Goal: Task Accomplishment & Management: Use online tool/utility

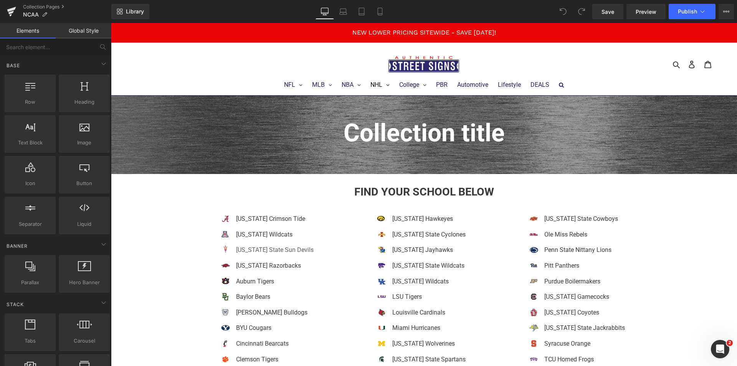
click at [301, 250] on link "[US_STATE] State Sun Devils" at bounding box center [275, 249] width 78 height 7
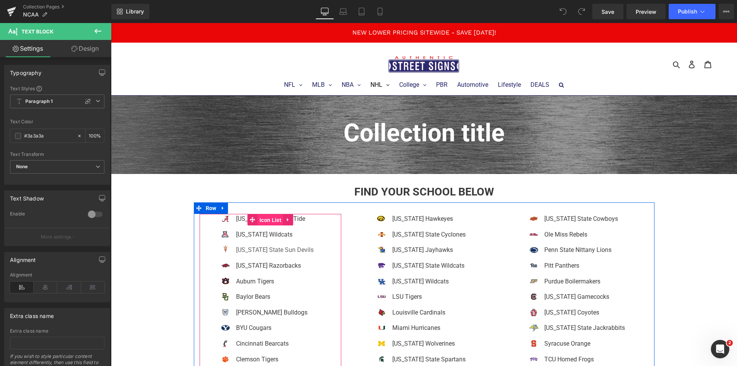
click at [260, 219] on span "Icon List" at bounding box center [271, 220] width 26 height 12
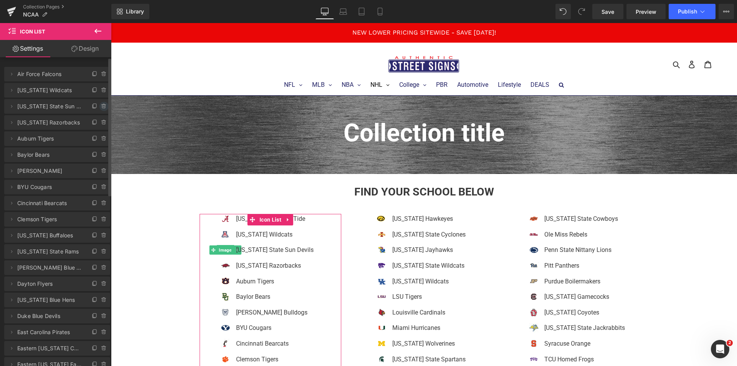
click at [101, 107] on icon at bounding box center [104, 106] width 6 height 6
click at [101, 107] on button "Delete" at bounding box center [96, 107] width 24 height 10
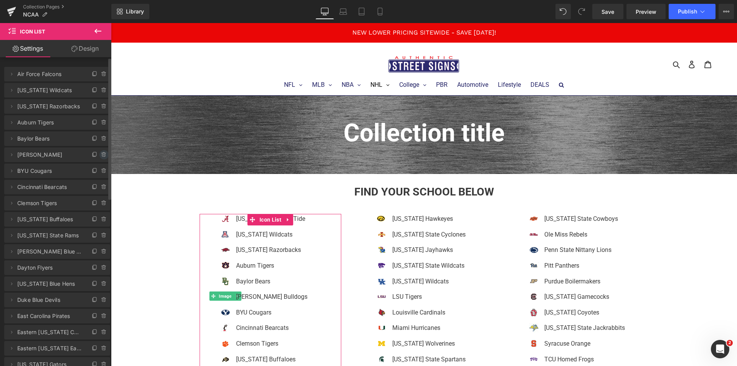
click at [101, 154] on icon at bounding box center [104, 155] width 6 height 6
click at [101, 154] on button "Delete" at bounding box center [96, 155] width 24 height 10
click at [101, 154] on icon at bounding box center [104, 155] width 6 height 6
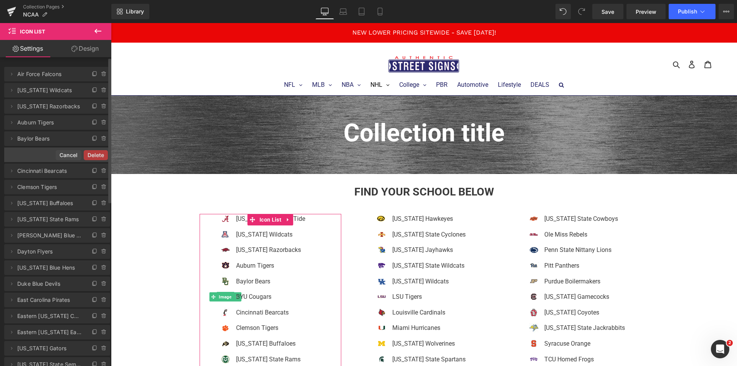
click at [101, 154] on button "Delete" at bounding box center [96, 155] width 24 height 10
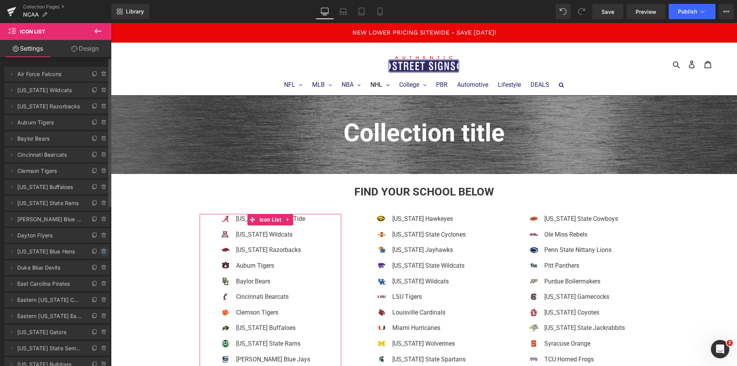
click at [102, 253] on icon at bounding box center [103, 251] width 3 height 3
click at [99, 253] on button "Delete" at bounding box center [96, 252] width 24 height 10
click at [101, 269] on icon at bounding box center [104, 268] width 6 height 6
click at [99, 269] on button "Delete" at bounding box center [96, 268] width 24 height 10
click at [103, 281] on icon at bounding box center [104, 284] width 6 height 6
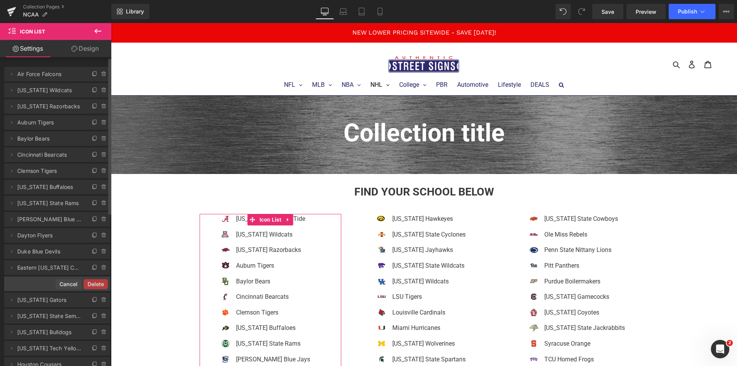
click at [103, 281] on button "Delete" at bounding box center [96, 284] width 24 height 10
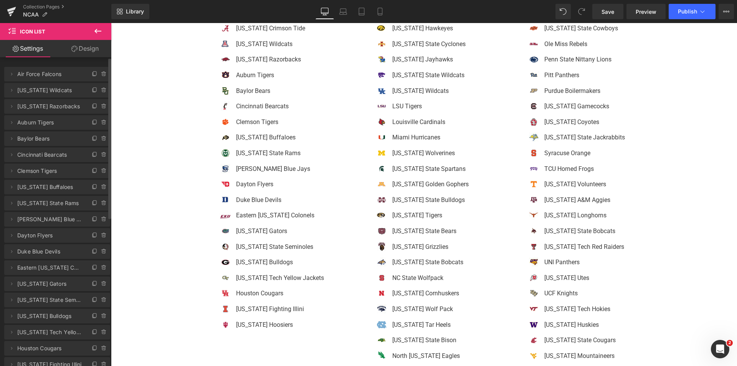
scroll to position [110, 0]
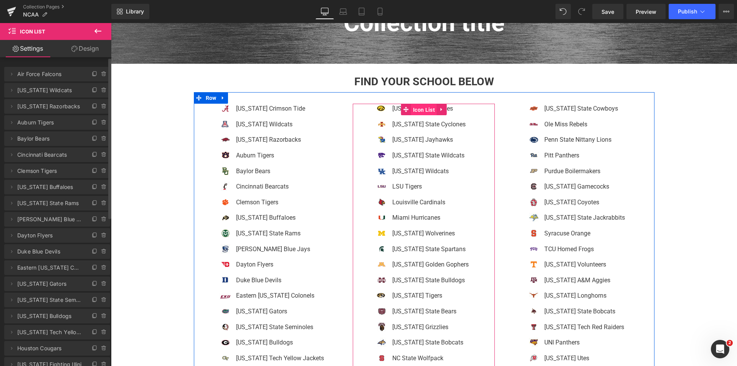
click at [420, 112] on span "Icon List" at bounding box center [424, 110] width 26 height 12
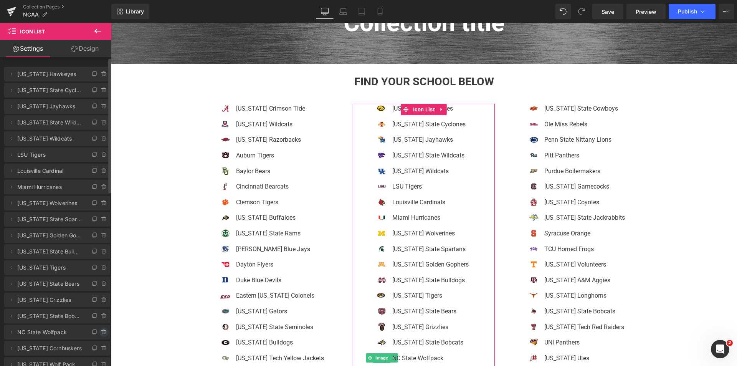
click at [102, 332] on icon at bounding box center [103, 332] width 3 height 3
click at [99, 332] on button "Delete" at bounding box center [96, 332] width 24 height 10
click at [101, 302] on icon at bounding box center [104, 300] width 6 height 6
click at [97, 299] on button "Delete" at bounding box center [96, 300] width 24 height 10
click at [103, 298] on icon at bounding box center [104, 298] width 2 height 1
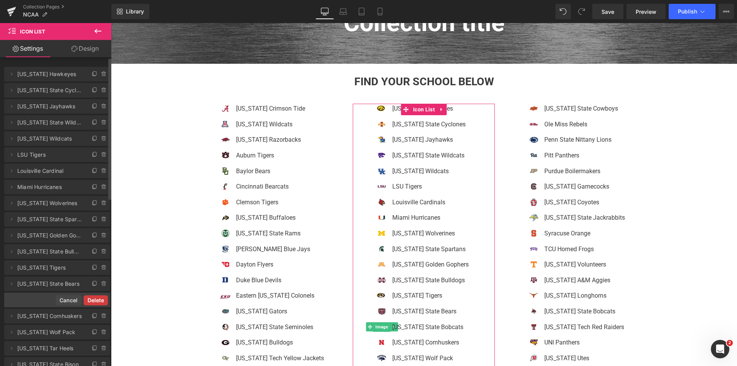
click at [100, 296] on button "Delete" at bounding box center [96, 300] width 24 height 10
click at [101, 347] on icon at bounding box center [103, 347] width 4 height 0
click at [99, 346] on button "Delete" at bounding box center [96, 349] width 24 height 10
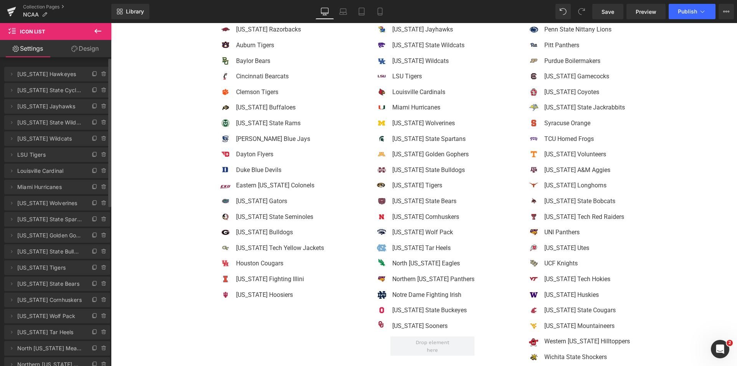
scroll to position [225, 0]
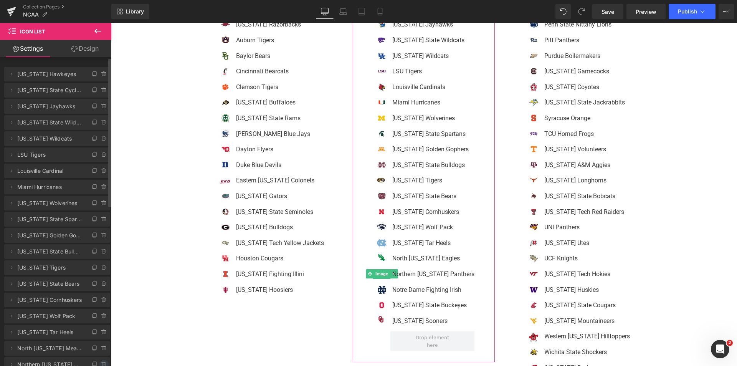
click at [100, 361] on span at bounding box center [103, 364] width 9 height 9
click at [100, 361] on button "Delete" at bounding box center [96, 365] width 24 height 10
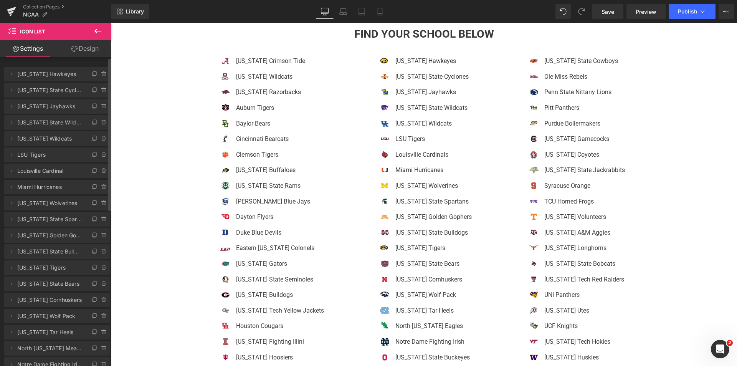
scroll to position [122, 0]
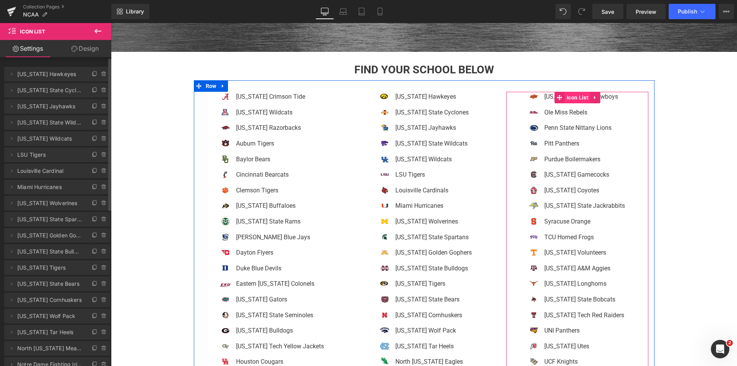
click at [579, 95] on span "Icon List" at bounding box center [578, 98] width 26 height 12
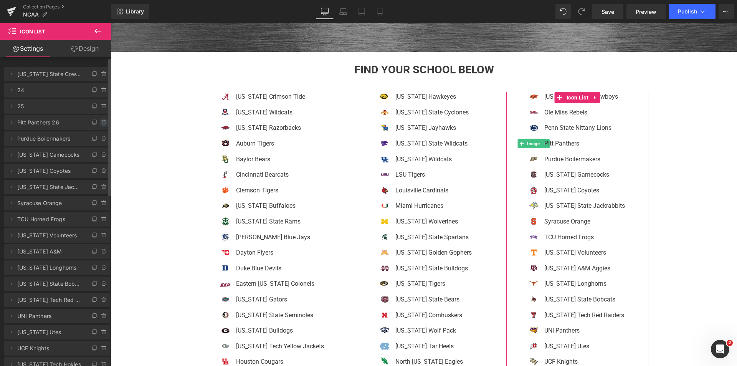
click at [103, 121] on icon at bounding box center [104, 120] width 2 height 1
click at [100, 121] on button "Delete" at bounding box center [96, 123] width 24 height 10
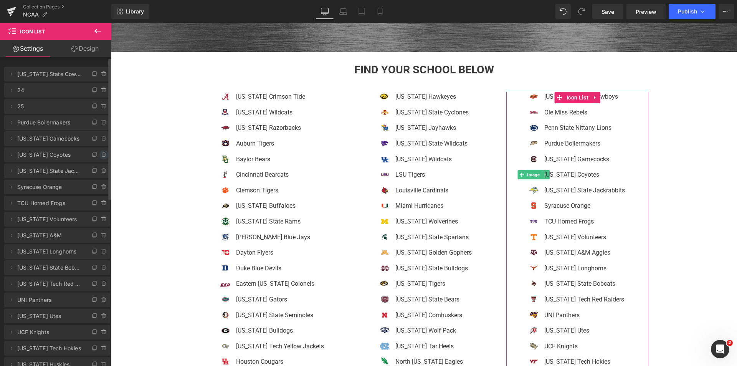
click at [101, 155] on icon at bounding box center [104, 155] width 6 height 6
click at [99, 155] on button "Delete" at bounding box center [96, 155] width 24 height 10
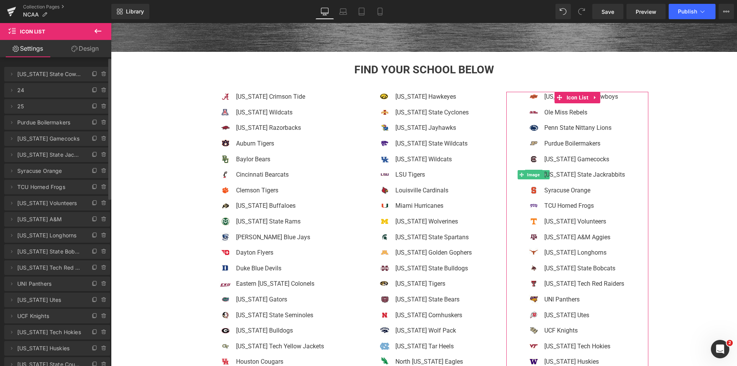
click at [101, 155] on icon at bounding box center [104, 155] width 6 height 6
click at [99, 155] on button "Delete" at bounding box center [96, 155] width 24 height 10
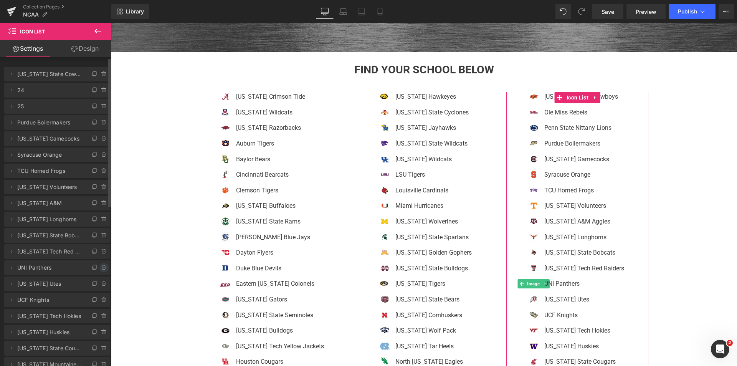
click at [103, 265] on icon at bounding box center [104, 265] width 2 height 1
click at [100, 265] on button "Delete" at bounding box center [96, 268] width 24 height 10
click at [103, 316] on icon at bounding box center [103, 316] width 0 height 2
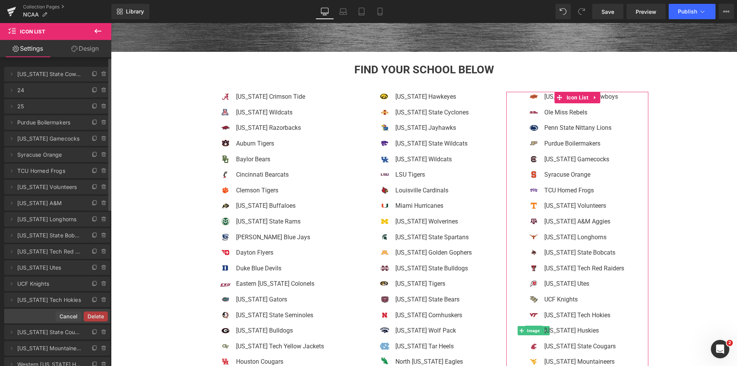
click at [100, 316] on button "Delete" at bounding box center [96, 316] width 24 height 10
click at [103, 316] on icon at bounding box center [103, 316] width 0 height 2
click at [100, 316] on button "Delete" at bounding box center [96, 316] width 24 height 10
click at [101, 349] on icon at bounding box center [104, 348] width 6 height 6
click at [98, 349] on button "Delete" at bounding box center [96, 349] width 24 height 10
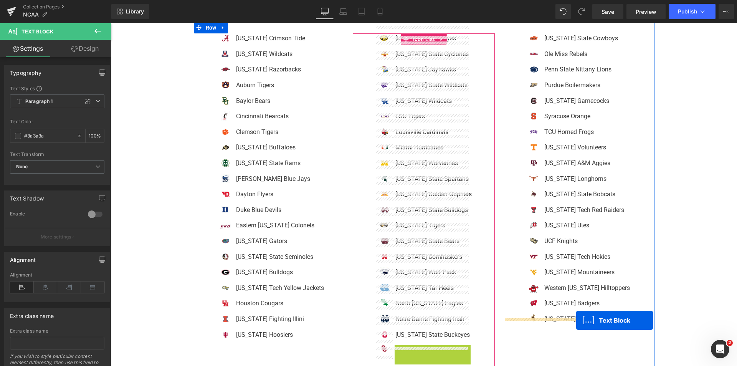
scroll to position [203, 0]
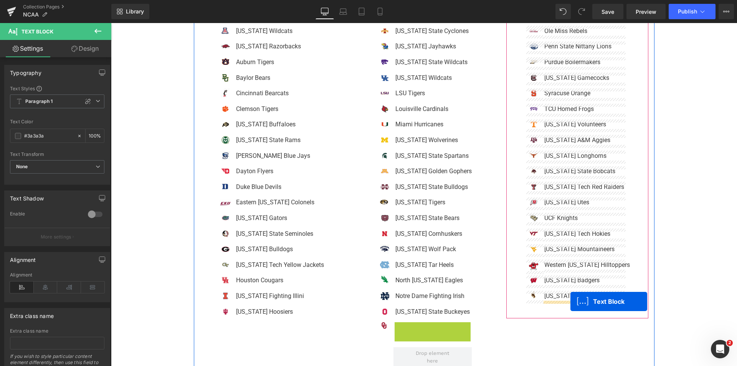
drag, startPoint x: 417, startPoint y: 349, endPoint x: 571, endPoint y: 301, distance: 161.3
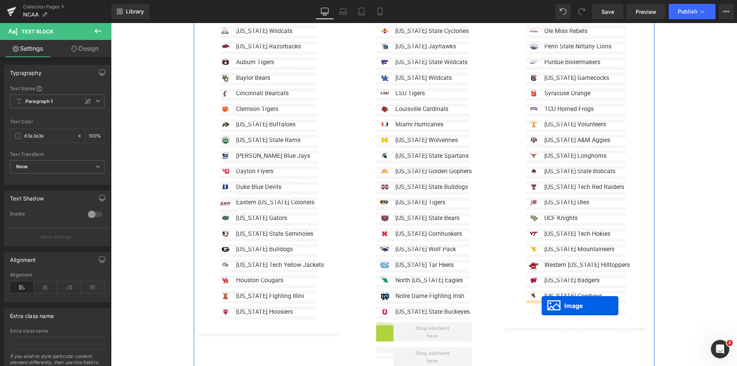
drag, startPoint x: 383, startPoint y: 327, endPoint x: 542, endPoint y: 306, distance: 160.3
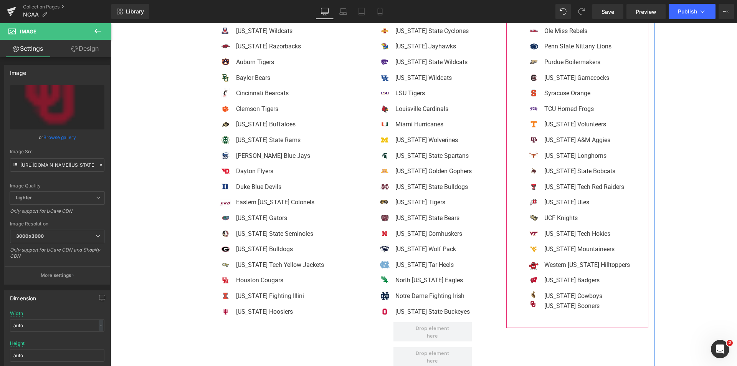
click at [629, 303] on div "Image Image [US_STATE] State Cowboys Text Block Image Image Ole Miss Rebels Tex…" at bounding box center [577, 163] width 142 height 306
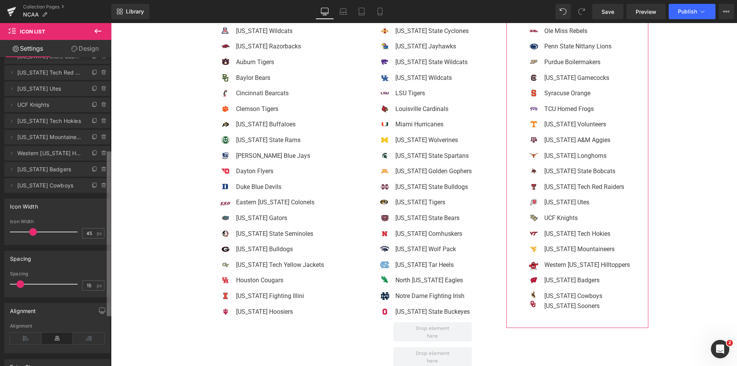
scroll to position [159, 0]
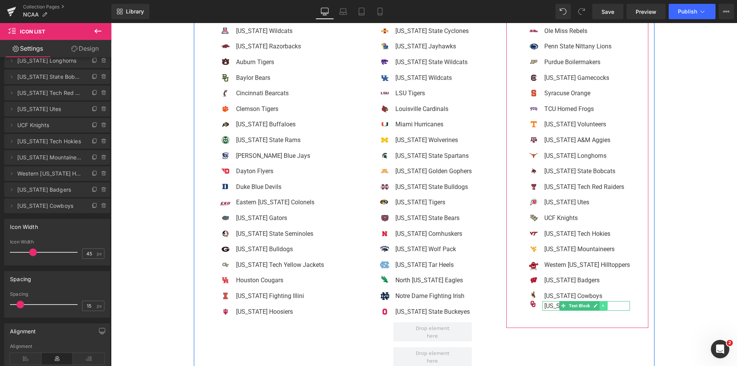
click at [603, 306] on icon at bounding box center [603, 305] width 1 height 3
click at [610, 306] on link at bounding box center [608, 305] width 8 height 9
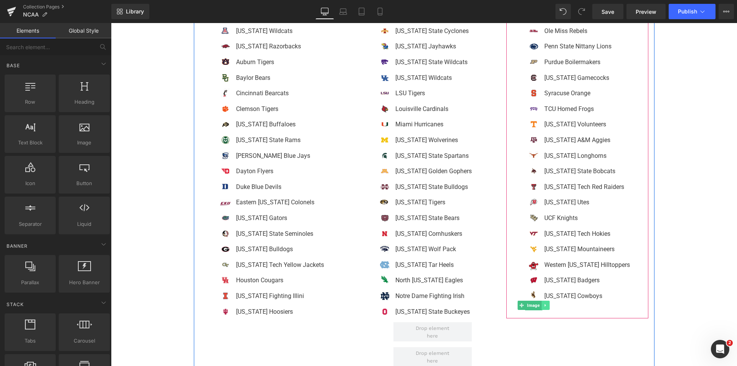
click at [547, 303] on link at bounding box center [546, 305] width 8 height 9
click at [547, 305] on icon at bounding box center [549, 305] width 4 height 5
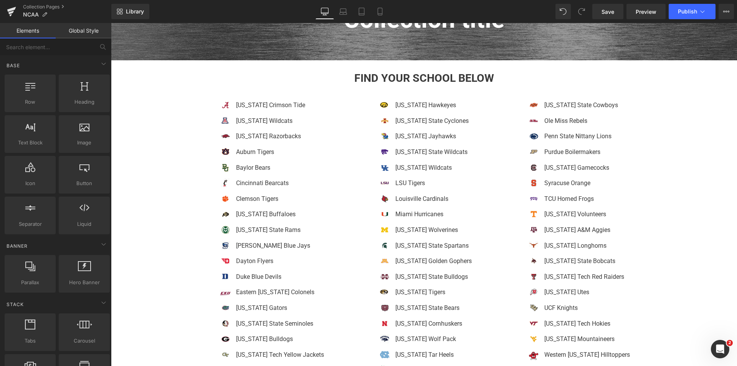
scroll to position [110, 0]
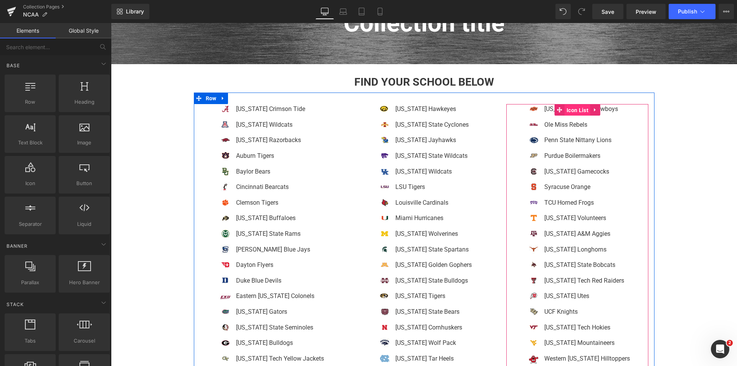
click at [569, 108] on span "Icon List" at bounding box center [578, 110] width 26 height 12
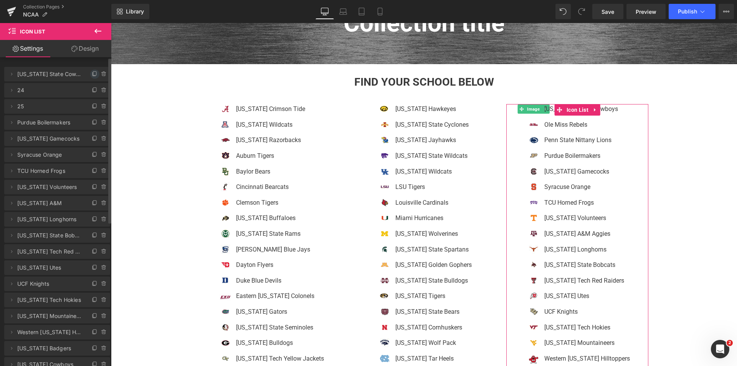
click at [92, 73] on icon at bounding box center [95, 74] width 6 height 6
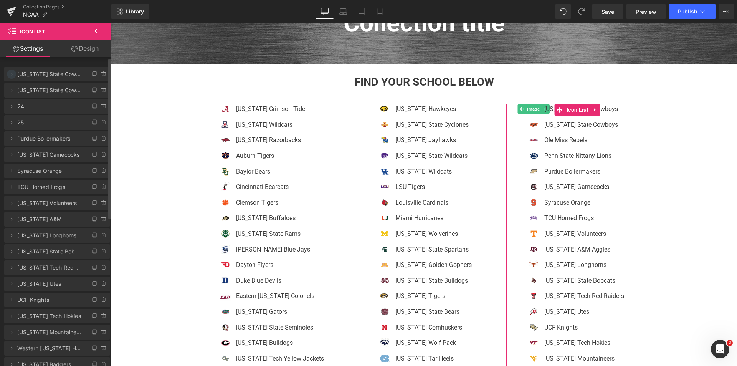
click at [12, 74] on icon at bounding box center [12, 74] width 2 height 3
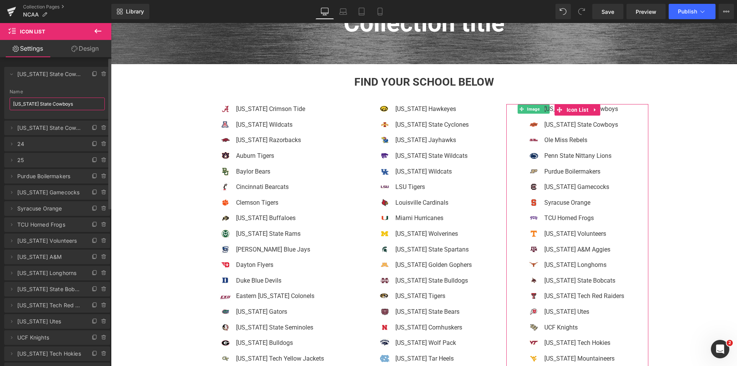
drag, startPoint x: 35, startPoint y: 103, endPoint x: 102, endPoint y: 106, distance: 66.9
click at [102, 106] on div "[US_STATE] State Cowboys Name [US_STATE] State Cowboys" at bounding box center [57, 104] width 106 height 30
type input "[US_STATE] Sooners"
click at [40, 77] on span "[US_STATE] Sooners" at bounding box center [49, 74] width 65 height 15
click at [12, 76] on icon at bounding box center [11, 74] width 6 height 6
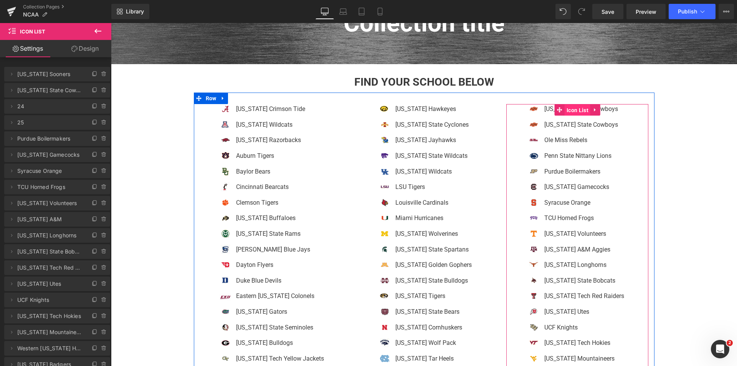
click at [582, 109] on span "Icon List" at bounding box center [578, 110] width 26 height 12
click at [616, 111] on p "[US_STATE] State Cowboys" at bounding box center [587, 109] width 86 height 10
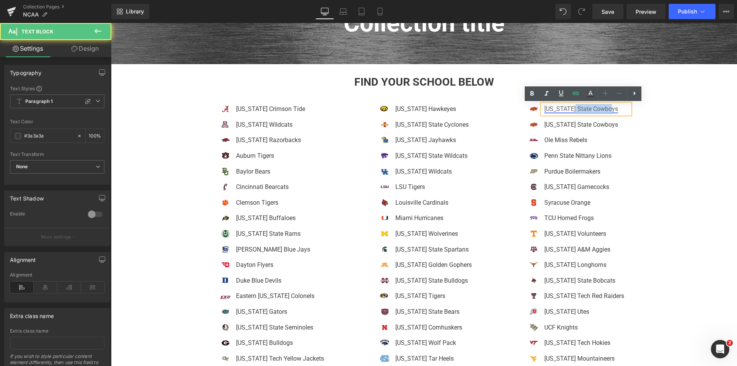
drag, startPoint x: 605, startPoint y: 111, endPoint x: 576, endPoint y: 112, distance: 29.2
click at [576, 112] on link "[US_STATE] State Cowboys" at bounding box center [581, 108] width 74 height 7
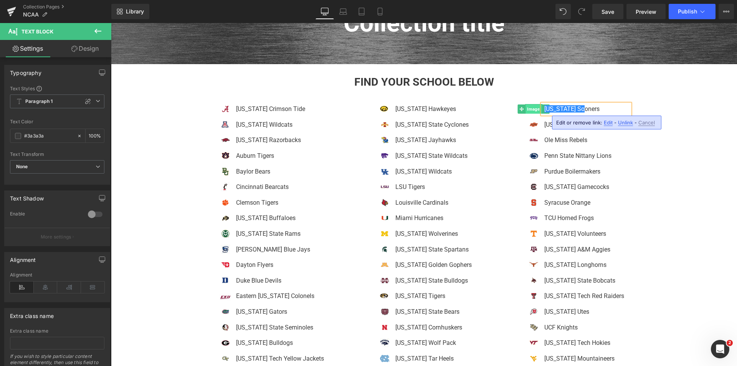
click at [533, 110] on span "Image" at bounding box center [534, 108] width 16 height 9
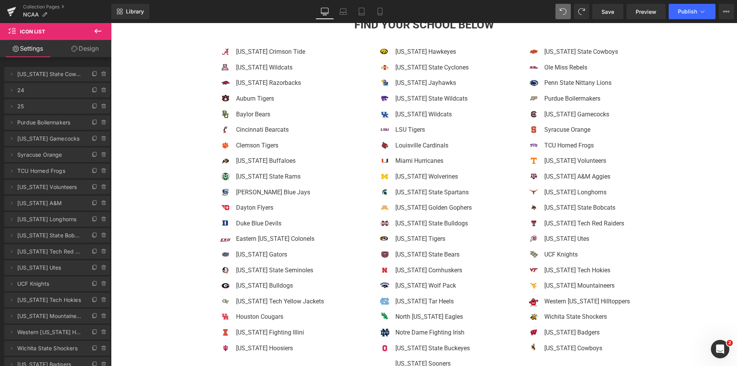
scroll to position [207, 0]
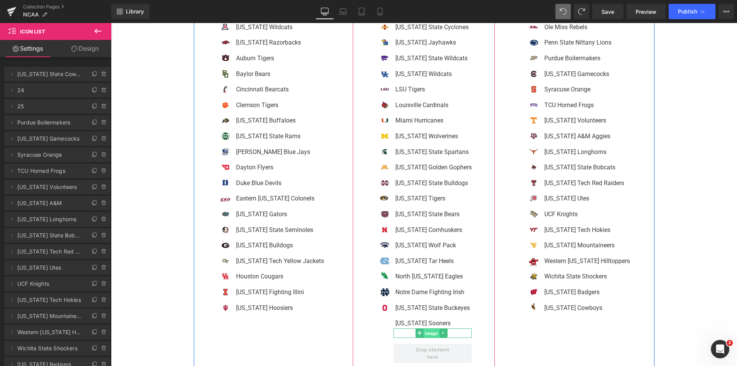
click at [430, 333] on span "Image" at bounding box center [432, 333] width 16 height 9
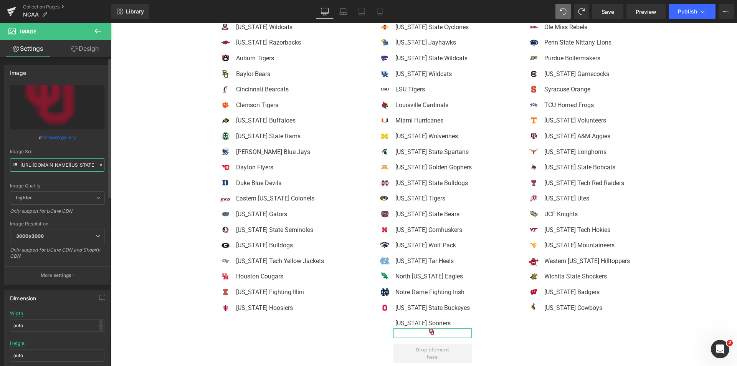
click at [49, 163] on input "[URL][DOMAIN_NAME][US_STATE]" at bounding box center [57, 164] width 94 height 13
drag, startPoint x: 20, startPoint y: 164, endPoint x: 106, endPoint y: 170, distance: 85.8
click at [106, 170] on div "[URL][DOMAIN_NAME][US_STATE] Replace Image Upload image or Browse gallery Image…" at bounding box center [57, 184] width 105 height 199
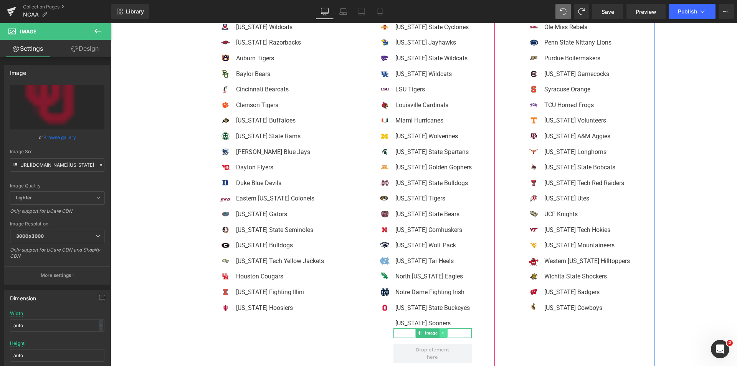
scroll to position [0, 0]
click at [442, 334] on icon at bounding box center [444, 333] width 4 height 5
click at [448, 334] on link at bounding box center [447, 332] width 8 height 9
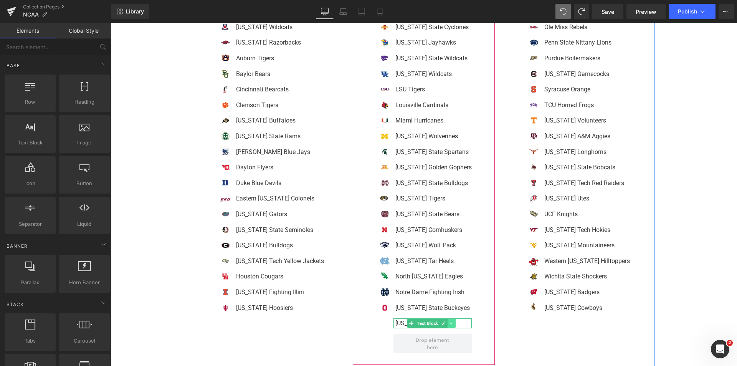
click at [453, 321] on link at bounding box center [452, 323] width 8 height 9
click at [453, 324] on icon at bounding box center [455, 323] width 4 height 4
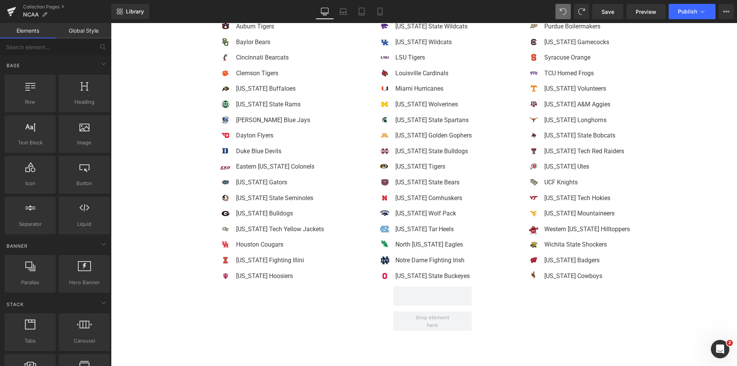
scroll to position [237, 0]
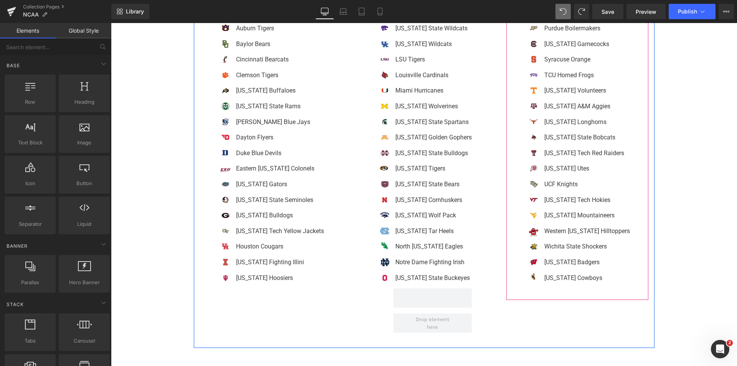
click at [642, 245] on div "Image Image [US_STATE] State Cowboys Text Block Image Image Ole Miss Rebels Tex…" at bounding box center [577, 133] width 142 height 312
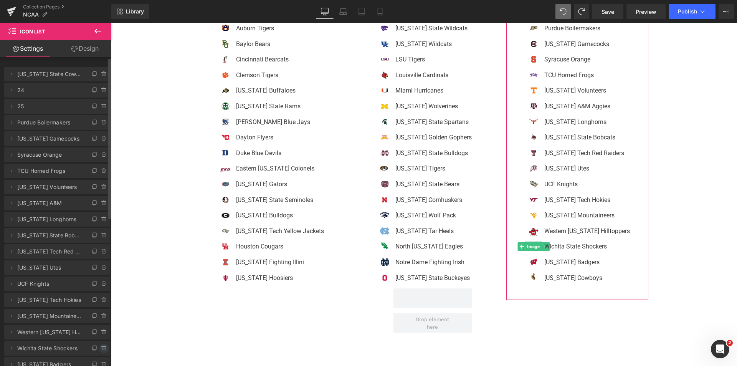
click at [100, 344] on span at bounding box center [103, 348] width 9 height 9
click at [100, 344] on button "Delete" at bounding box center [96, 349] width 24 height 10
click at [92, 75] on icon at bounding box center [95, 74] width 6 height 6
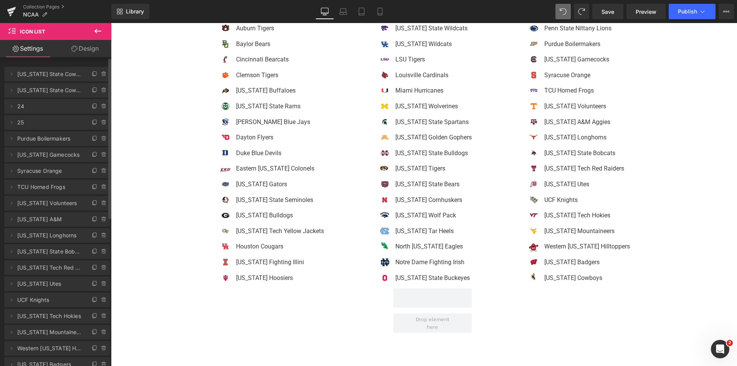
scroll to position [57, 0]
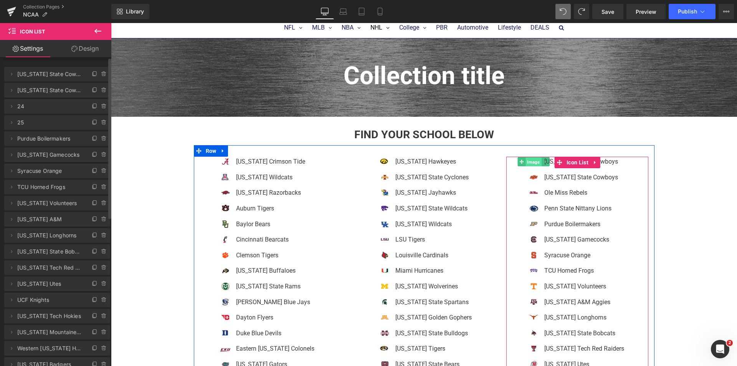
click at [536, 162] on span "Image" at bounding box center [534, 161] width 16 height 9
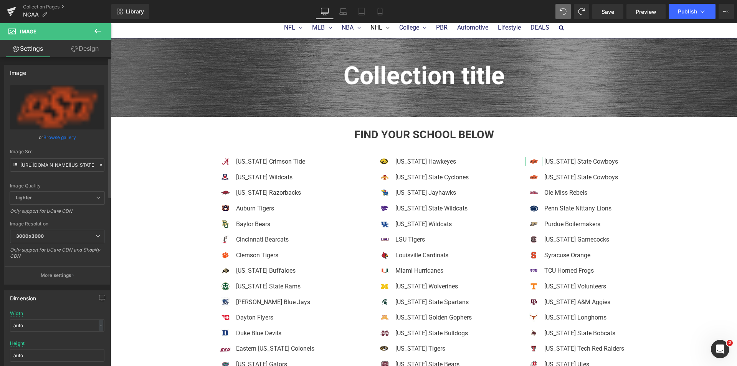
click at [100, 165] on icon at bounding box center [101, 165] width 2 height 2
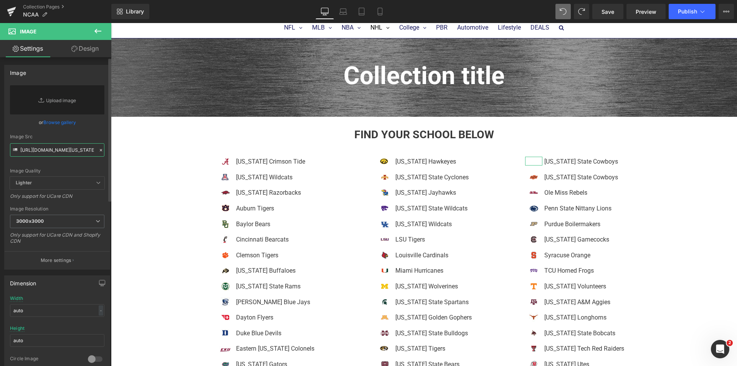
click at [54, 146] on input "[URL][DOMAIN_NAME][US_STATE]" at bounding box center [57, 149] width 94 height 13
paste input "[URL][DOMAIN_NAME][US_STATE]"
type input "[URL][DOMAIN_NAME][US_STATE]"
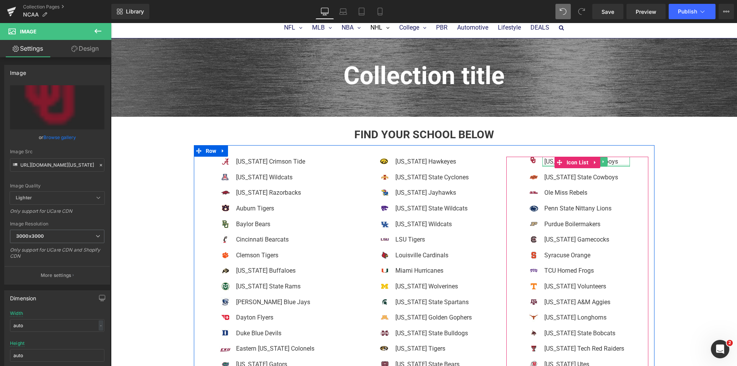
click at [610, 165] on div at bounding box center [586, 166] width 88 height 2
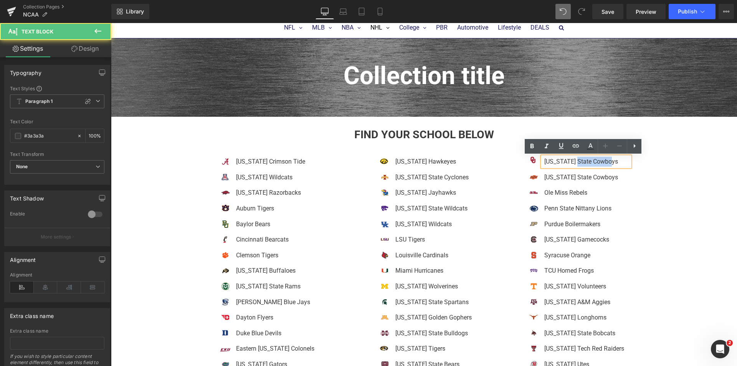
drag, startPoint x: 595, startPoint y: 162, endPoint x: 619, endPoint y: 166, distance: 24.2
click at [619, 166] on p "[US_STATE] State Cowboys" at bounding box center [587, 162] width 86 height 10
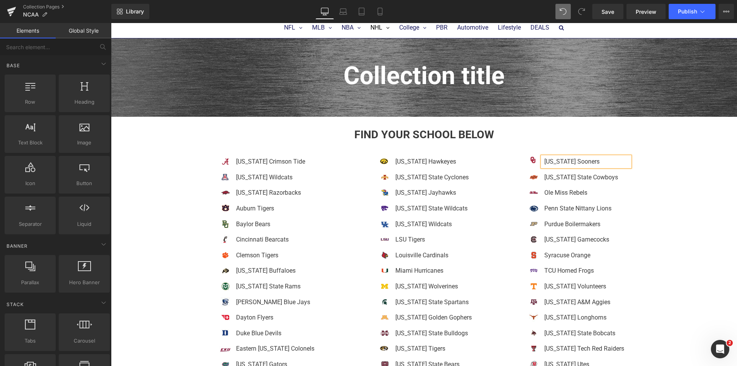
click at [717, 151] on div "Collection title Collection Title Collection Banner Find Your School Below Head…" at bounding box center [424, 333] width 626 height 591
click at [607, 12] on span "Save" at bounding box center [608, 12] width 13 height 8
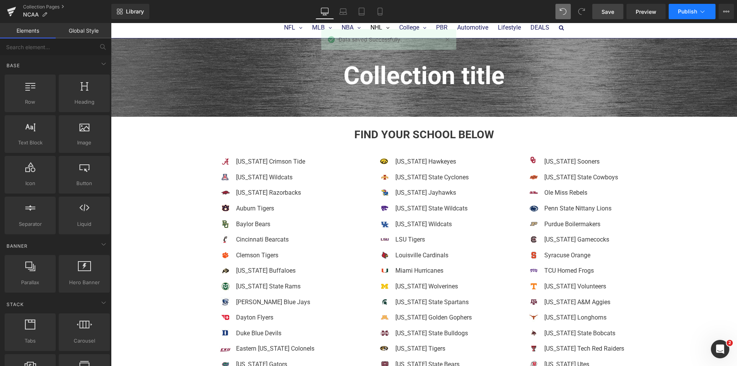
click at [685, 10] on span "Publish" at bounding box center [687, 11] width 19 height 6
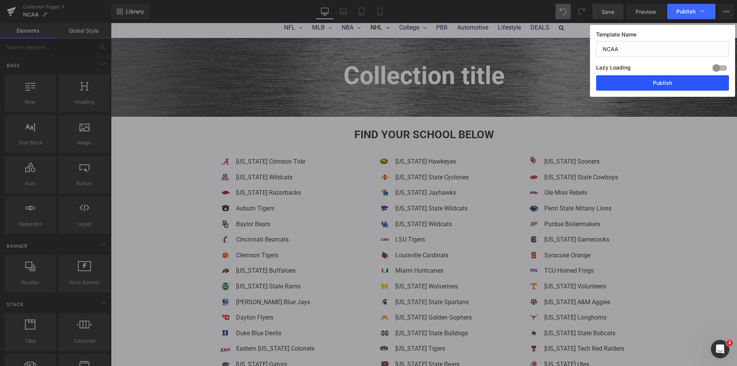
click at [648, 84] on button "Publish" at bounding box center [662, 82] width 133 height 15
